Goal: Navigation & Orientation: Find specific page/section

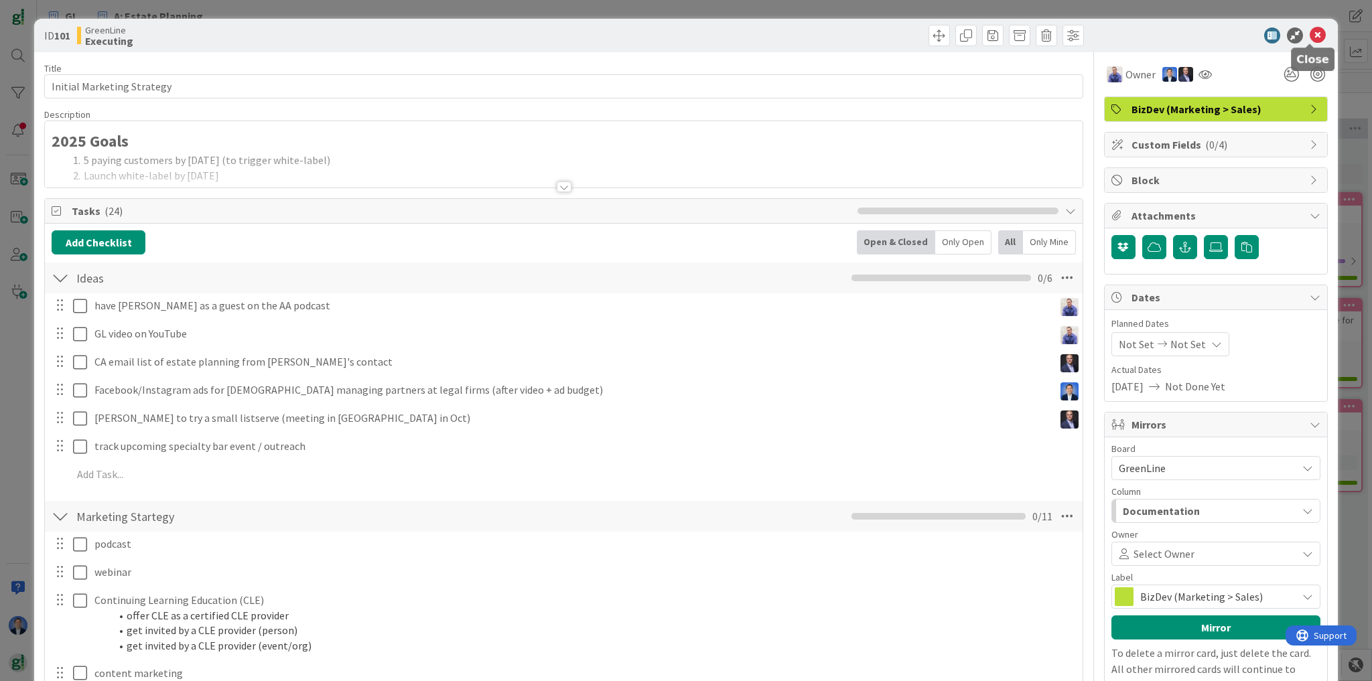
click at [1309, 35] on icon at bounding box center [1317, 35] width 16 height 16
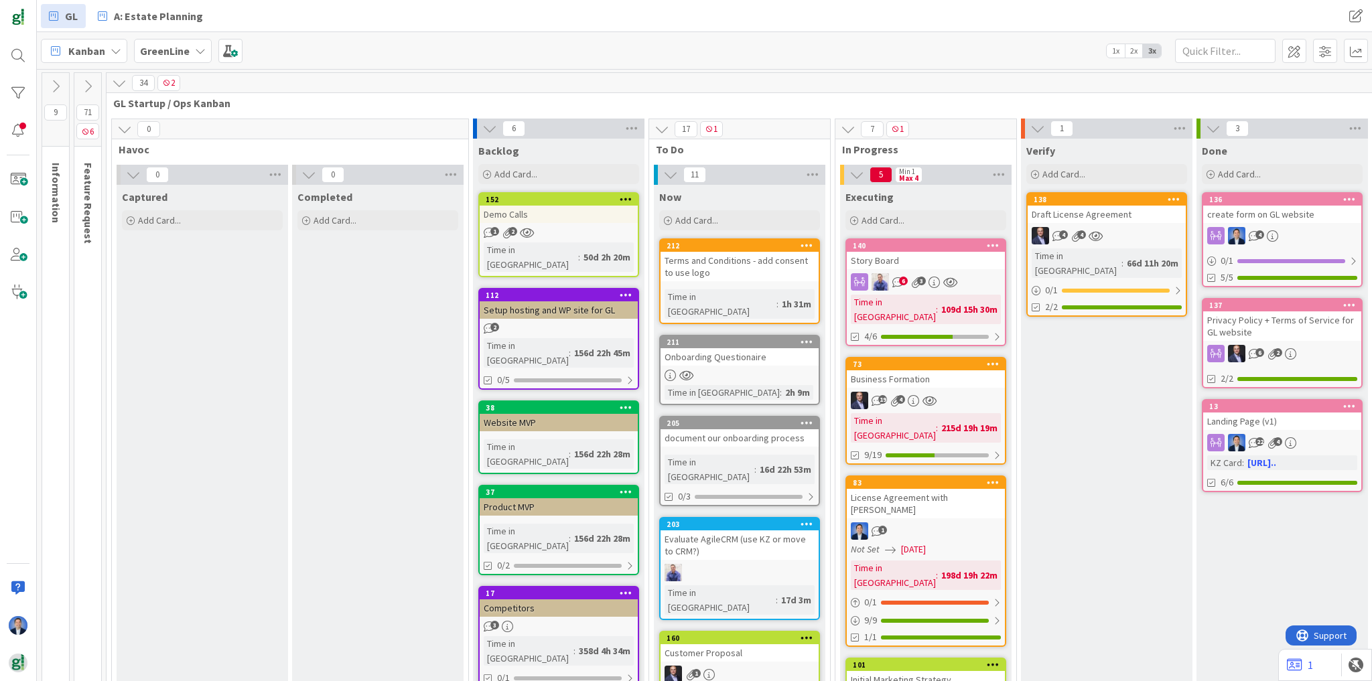
click at [950, 392] on div "19 4" at bounding box center [926, 400] width 158 height 17
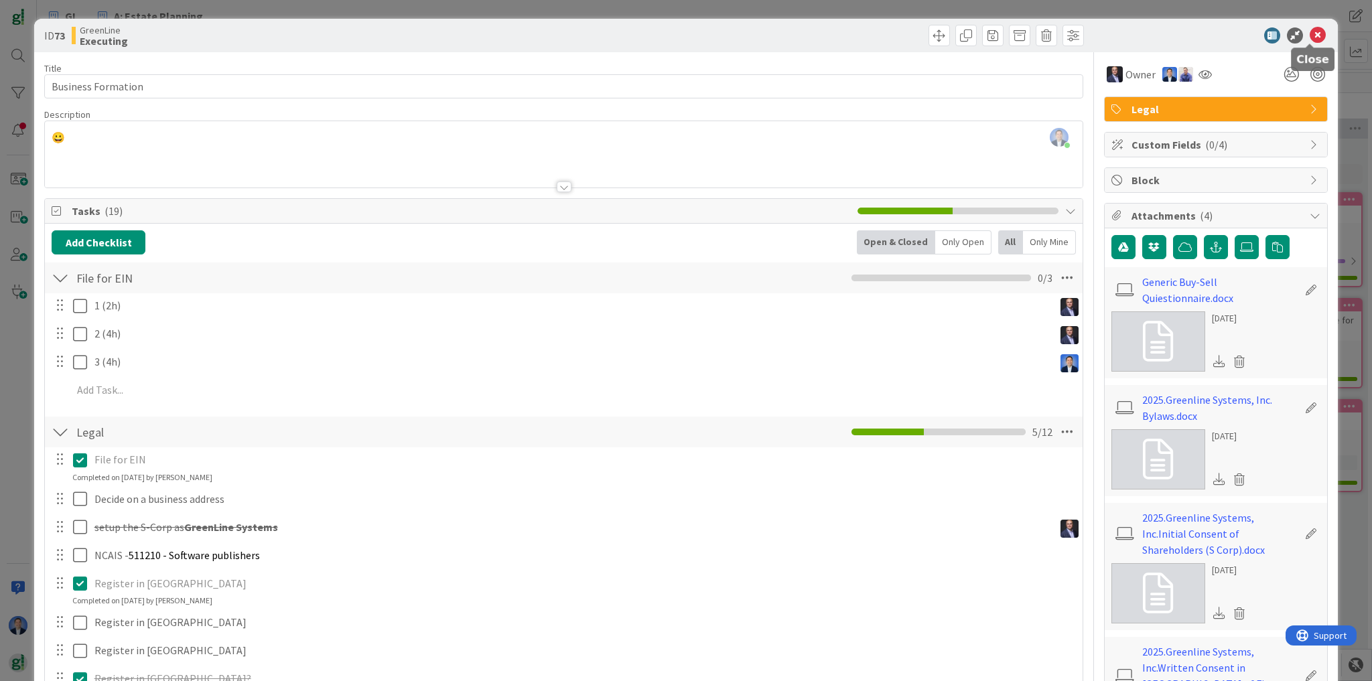
click at [1311, 34] on icon at bounding box center [1317, 35] width 16 height 16
